Goal: Information Seeking & Learning: Find specific fact

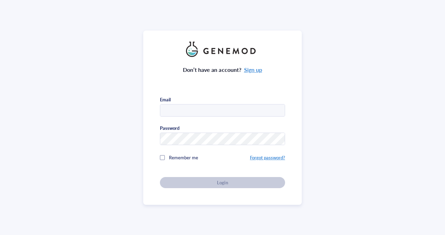
type input "[EMAIL_ADDRESS][DOMAIN_NAME]"
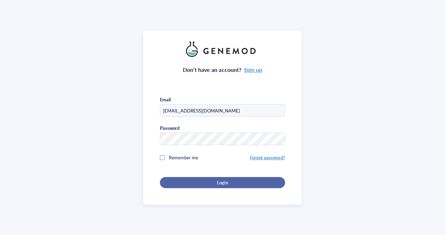
click at [215, 181] on div "Login" at bounding box center [222, 183] width 103 height 6
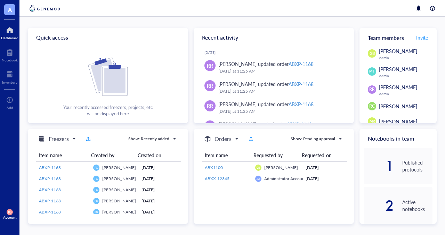
click at [9, 214] on span "IG" at bounding box center [9, 212] width 3 height 4
click at [40, 189] on link "Account settings" at bounding box center [46, 189] width 40 height 13
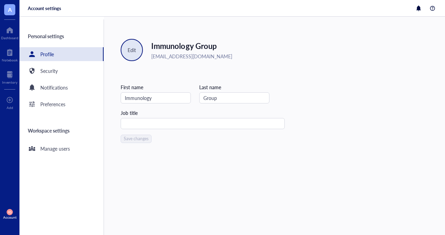
click at [123, 50] on div "Edit" at bounding box center [132, 50] width 22 height 22
click at [138, 66] on span "Edit picture" at bounding box center [146, 69] width 40 height 8
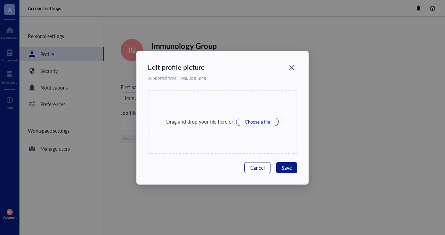
click at [262, 170] on span "Cancel" at bounding box center [257, 168] width 14 height 8
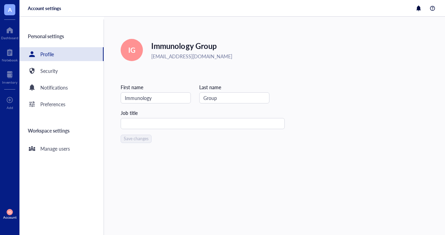
click at [329, 116] on div "Edit IG Immunology Group [EMAIL_ADDRESS][DOMAIN_NAME] First name Immunology Las…" at bounding box center [274, 126] width 341 height 219
click at [9, 76] on div at bounding box center [9, 74] width 15 height 11
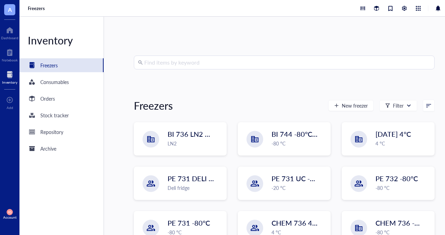
click at [189, 61] on input "search" at bounding box center [287, 62] width 286 height 13
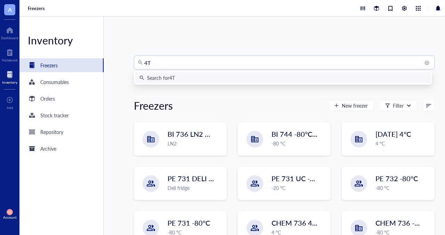
type input "4T1"
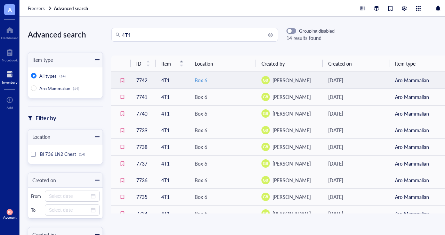
click at [227, 80] on div "Box 6" at bounding box center [223, 81] width 56 height 8
click at [237, 79] on div "Box 6" at bounding box center [223, 81] width 56 height 8
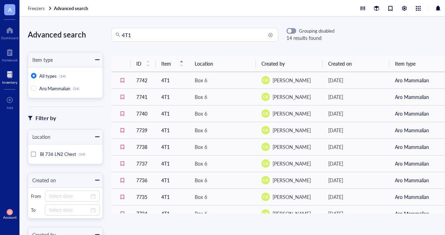
click at [10, 77] on div at bounding box center [9, 74] width 15 height 11
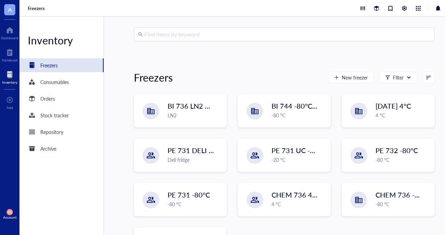
scroll to position [35, 0]
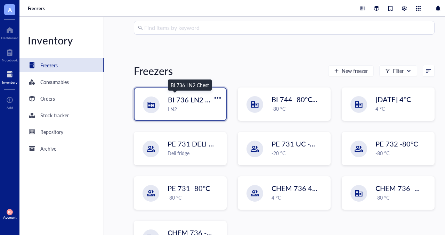
click at [197, 103] on span "BI 736 LN2 Chest" at bounding box center [195, 100] width 55 height 10
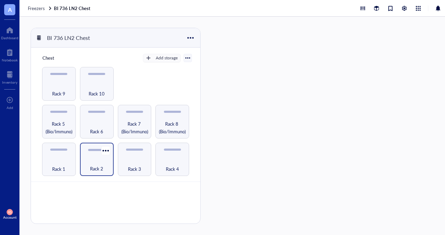
click at [103, 165] on span "Rack 2" at bounding box center [96, 169] width 13 height 8
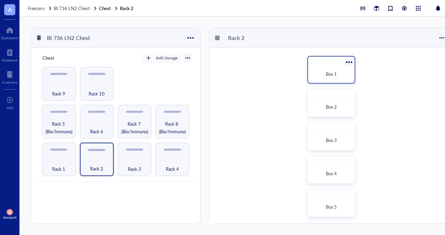
click at [318, 69] on div "Box 1" at bounding box center [331, 73] width 41 height 15
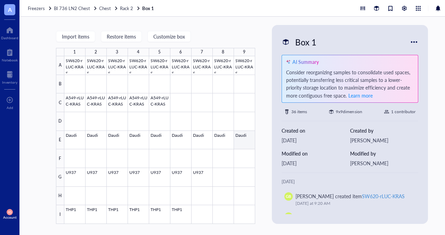
click at [246, 139] on div at bounding box center [159, 140] width 191 height 168
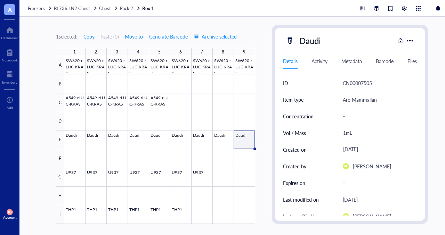
click at [264, 32] on div "1 selected: Copy Paste ( 0 ) Move to Generate Barcode Archive selected 1 2 3 4 …" at bounding box center [241, 126] width 445 height 219
click at [7, 78] on div at bounding box center [9, 74] width 15 height 11
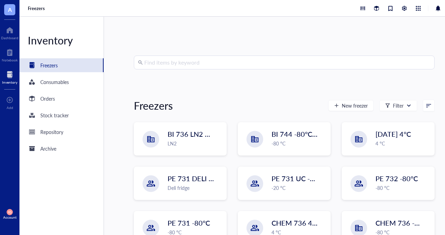
click at [8, 75] on div at bounding box center [9, 74] width 15 height 11
click at [178, 61] on input "search" at bounding box center [287, 62] width 286 height 13
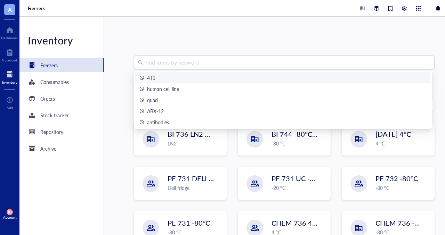
click at [154, 79] on div "4T1" at bounding box center [151, 78] width 8 height 8
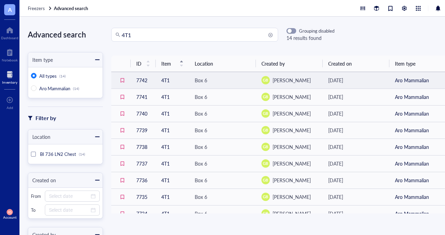
click at [208, 75] on td "Box 6" at bounding box center [222, 80] width 67 height 17
click at [195, 79] on div "Box 6" at bounding box center [201, 81] width 13 height 8
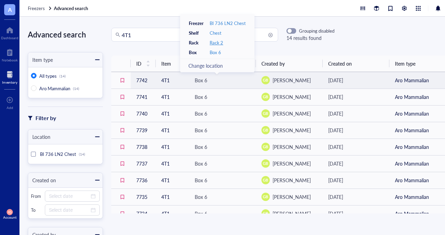
click at [214, 44] on div "Rack 2" at bounding box center [217, 43] width 14 height 6
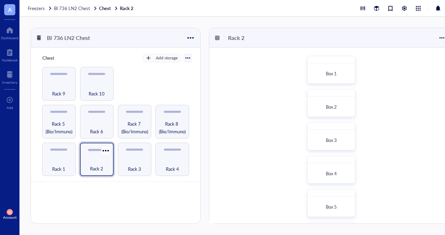
click at [88, 157] on div "Rack 2" at bounding box center [97, 160] width 34 height 34
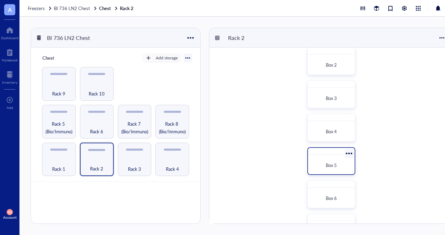
scroll to position [70, 0]
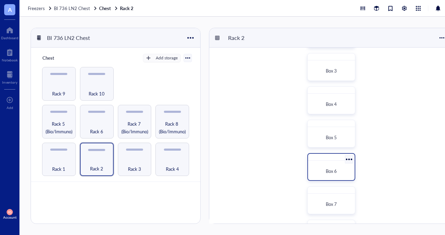
click at [343, 174] on div "Box 6" at bounding box center [331, 171] width 35 height 7
